Goal: Information Seeking & Learning: Find specific fact

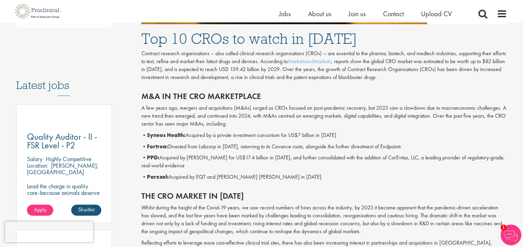
click at [159, 146] on b "Fortrea:" at bounding box center [157, 146] width 21 height 7
copy b "Fortrea"
click at [157, 40] on h1 "Top 10 CROs to watch in [DATE]" at bounding box center [324, 38] width 366 height 15
drag, startPoint x: 155, startPoint y: 34, endPoint x: 155, endPoint y: 38, distance: 3.8
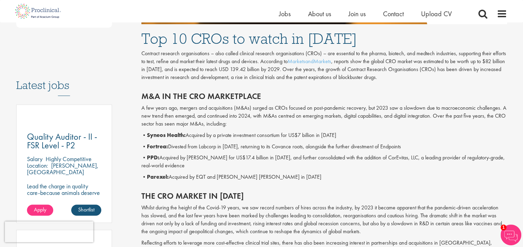
click at [155, 34] on h1 "Top 10 CROs to watch in [DATE]" at bounding box center [324, 38] width 366 height 15
click at [155, 38] on h1 "Top 10 CROs to watch in [DATE]" at bounding box center [324, 38] width 366 height 15
drag, startPoint x: 156, startPoint y: 38, endPoint x: 196, endPoint y: 42, distance: 39.6
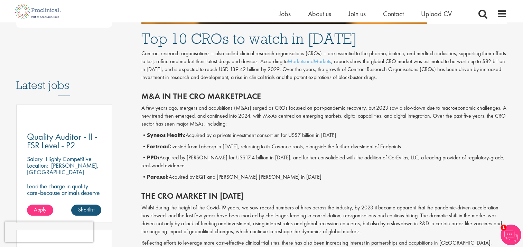
click at [193, 42] on h1 "Top 10 CROs to watch in [DATE]" at bounding box center [324, 38] width 366 height 15
click at [258, 43] on h1 "Top 10 CROs to watch in [DATE]" at bounding box center [324, 38] width 366 height 15
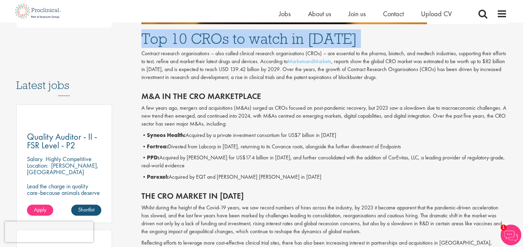
click at [258, 44] on h1 "Top 10 CROs to watch in [DATE]" at bounding box center [324, 38] width 366 height 15
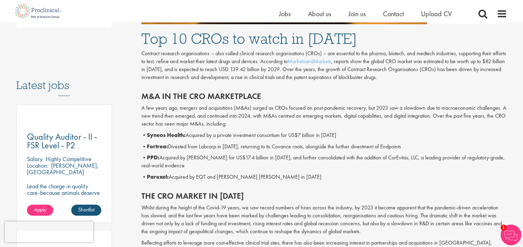
click at [367, 147] on p "• Fortrea: Divested from Labcorp in [DATE], returning to its Covance roots, alo…" at bounding box center [324, 147] width 366 height 8
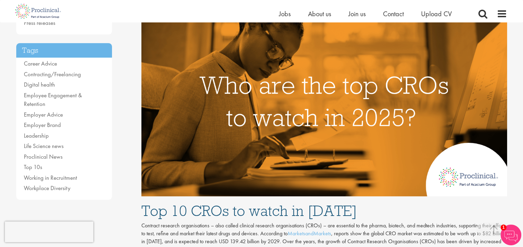
scroll to position [276, 0]
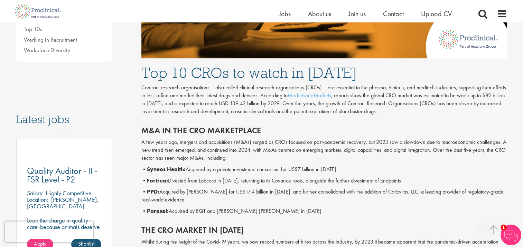
click at [160, 181] on b "Fortrea:" at bounding box center [157, 180] width 21 height 7
copy b "Fortrea"
drag, startPoint x: 218, startPoint y: 211, endPoint x: 252, endPoint y: 215, distance: 34.1
click at [252, 215] on p "• Parexel: Acquired by EQT and [PERSON_NAME] [PERSON_NAME] in [DATE]" at bounding box center [324, 212] width 366 height 8
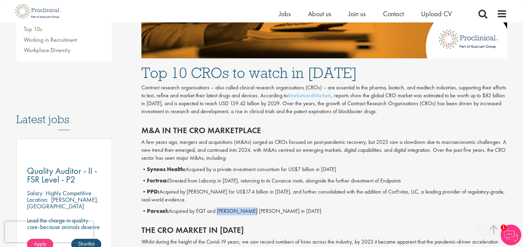
click at [252, 215] on p "• Parexel: Acquired by EQT and [PERSON_NAME] [PERSON_NAME] in [DATE]" at bounding box center [324, 212] width 366 height 8
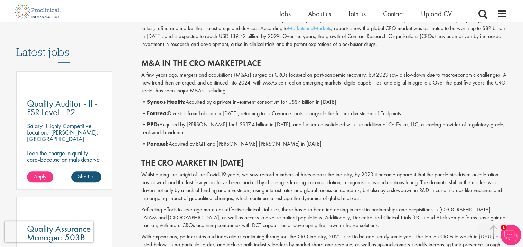
scroll to position [345, 0]
